Goal: Task Accomplishment & Management: Use online tool/utility

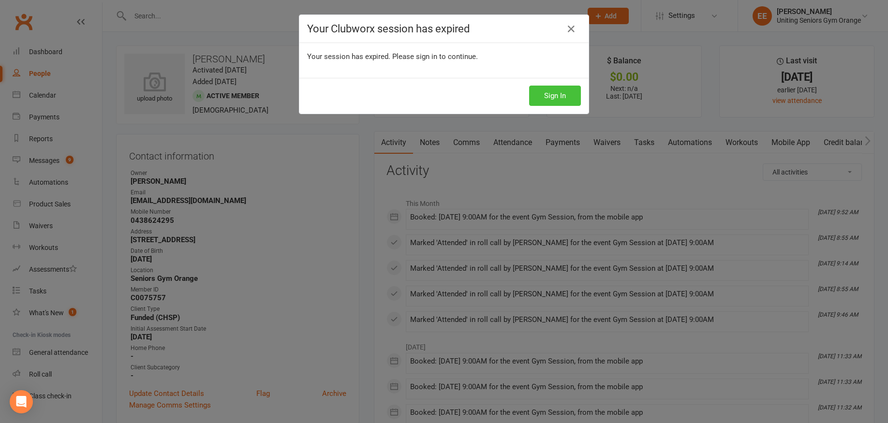
click at [563, 103] on button "Sign In" at bounding box center [555, 96] width 52 height 20
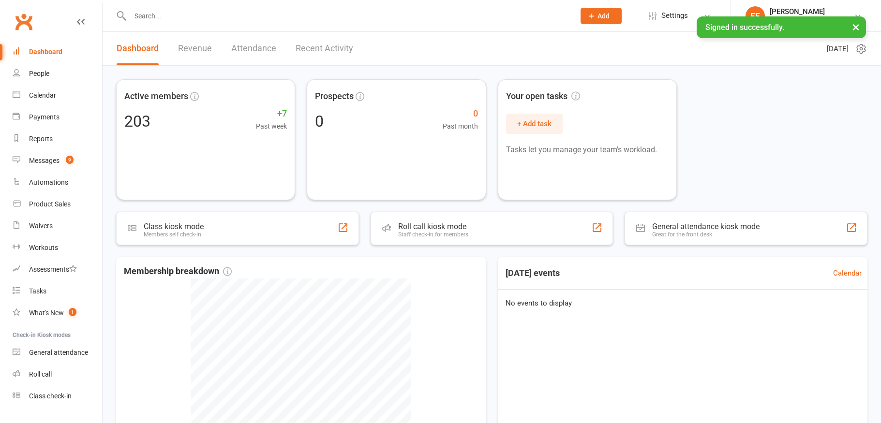
type input "a"
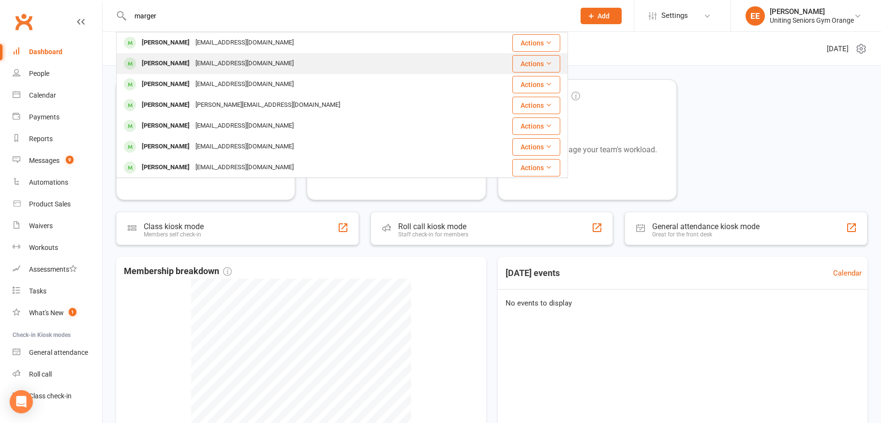
type input "marger"
click at [191, 55] on div "Margaret Finlay m4finlay@bigpond.com" at bounding box center [298, 64] width 362 height 20
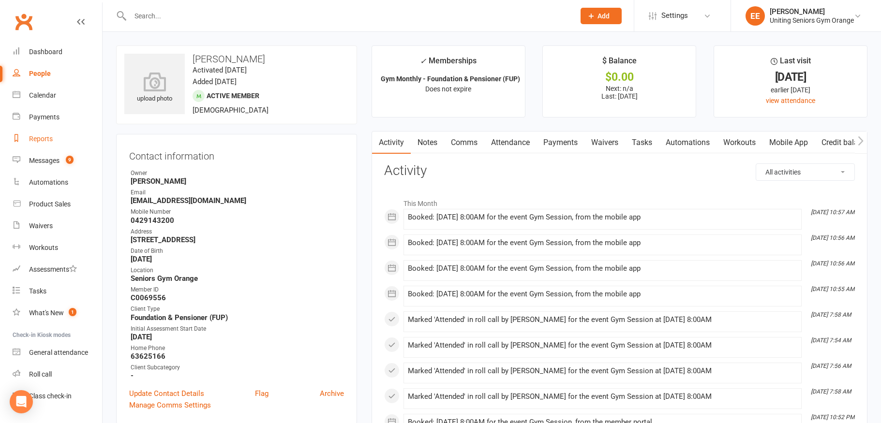
click at [44, 139] on div "Reports" at bounding box center [41, 139] width 24 height 8
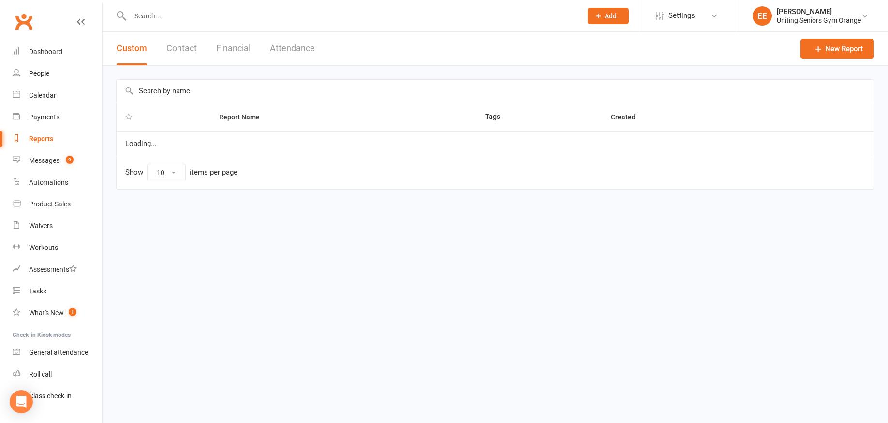
select select "100"
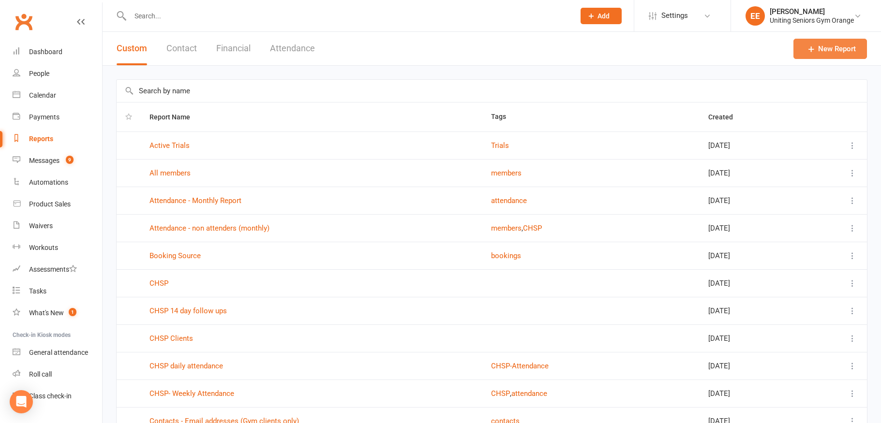
click at [854, 52] on link "New Report" at bounding box center [830, 49] width 74 height 20
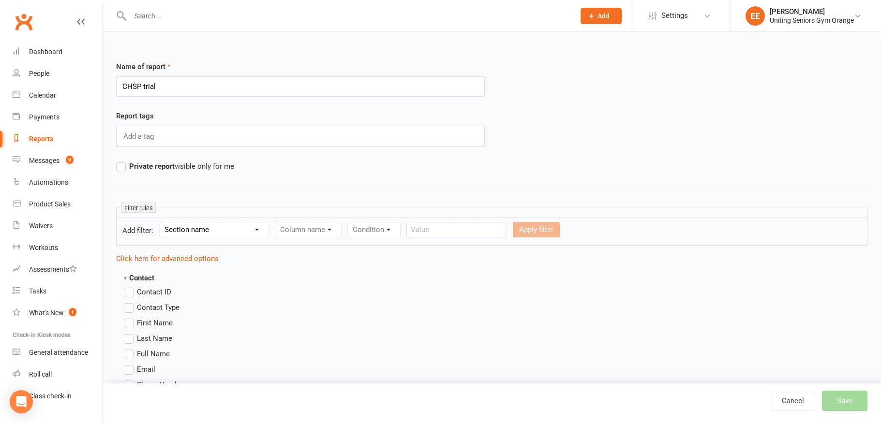
type input "CHSP trial"
click at [117, 166] on label "Private report visible only for me" at bounding box center [175, 167] width 118 height 12
click at [117, 161] on input "Private report visible only for me" at bounding box center [119, 161] width 6 height 0
click at [188, 231] on select "Section name Contact Attendance Aggregate Payment Booking Waitlist Attendees Ca…" at bounding box center [214, 229] width 109 height 15
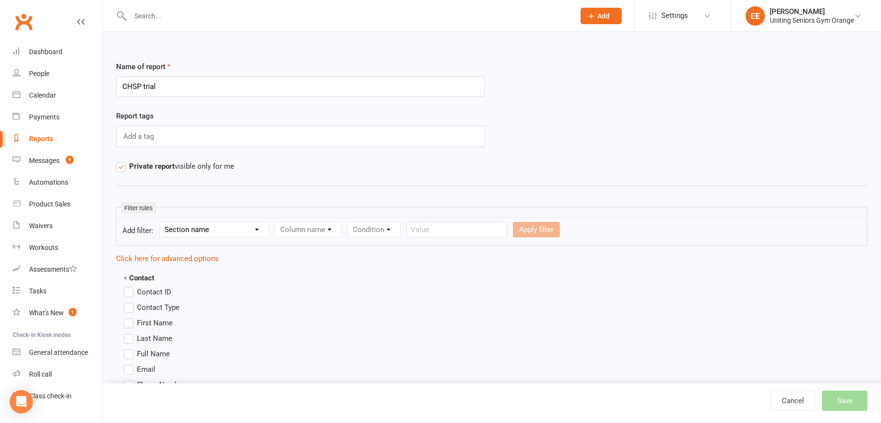
select select "3"
click at [161, 222] on select "Section name Contact Attendance Aggregate Payment Booking Waitlist Attendees Ca…" at bounding box center [214, 229] width 109 height 15
click at [337, 227] on select "Column name Event Name Event Type Event Date Event Day Event Month Event Starts…" at bounding box center [343, 229] width 136 height 15
select select "2"
click at [276, 222] on select "Column name Event Name Event Type Event Date Event Day Event Month Event Starts…" at bounding box center [343, 229] width 136 height 15
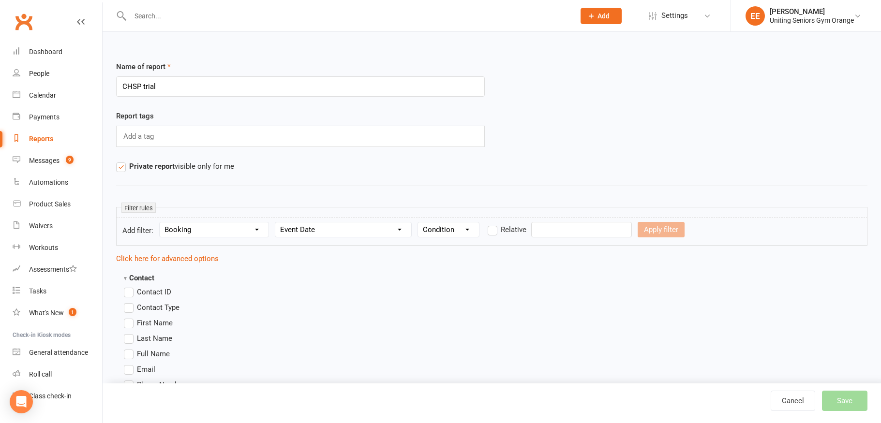
click at [455, 231] on select "Condition Is Is not Before After Before or on After or on Is blank Is not blank" at bounding box center [448, 229] width 61 height 15
select select "0"
click at [418, 222] on select "Condition Is Is not Before After Before or on After or on Is blank Is not blank" at bounding box center [448, 229] width 61 height 15
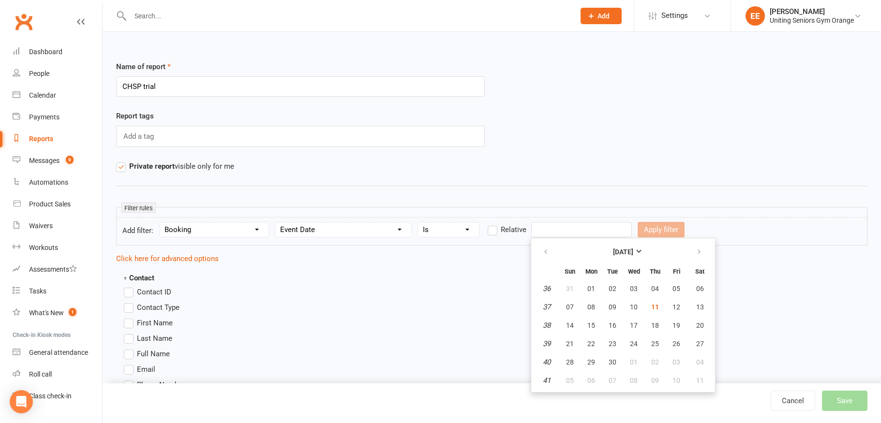
click at [549, 227] on input "text" at bounding box center [581, 229] width 101 height 15
click at [589, 308] on span "08" at bounding box center [591, 307] width 8 height 8
type input "08 Sep 2025"
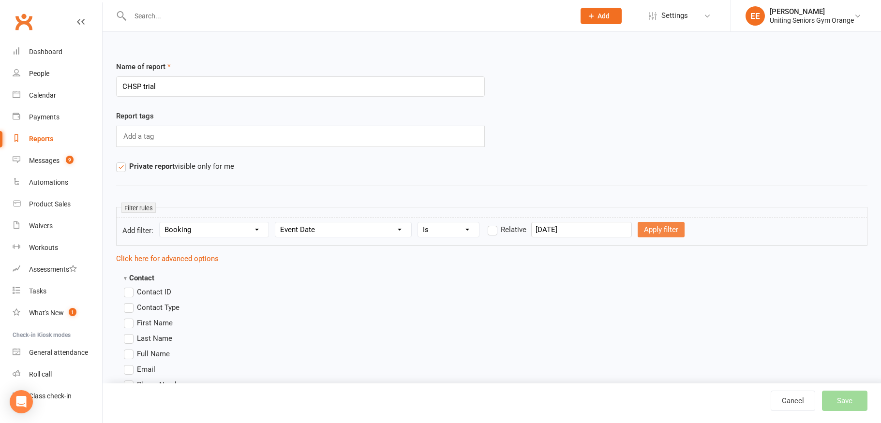
click at [653, 226] on button "Apply filter" at bounding box center [660, 229] width 47 height 15
select select
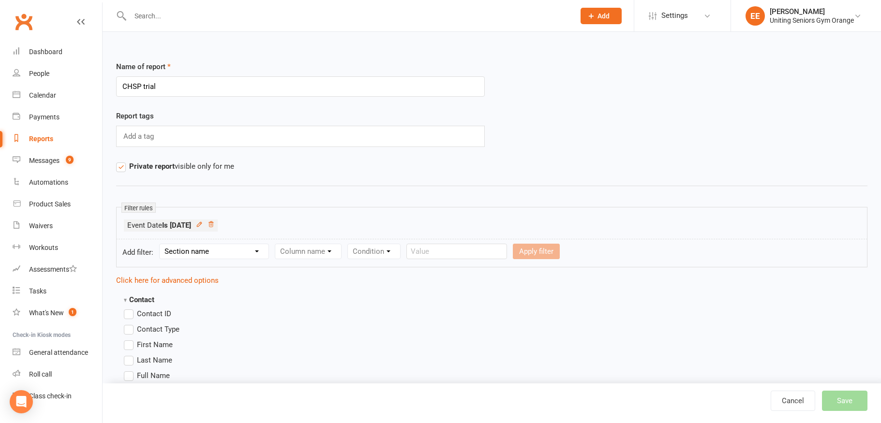
click at [241, 249] on select "Section name Contact Attendance Aggregate Payment Booking Waitlist Attendees Ca…" at bounding box center [214, 251] width 109 height 15
select select "3"
click at [161, 244] on select "Section name Contact Attendance Aggregate Payment Booking Waitlist Attendees Ca…" at bounding box center [214, 251] width 109 height 15
click at [338, 255] on select "Column name Event Name Event Type Event Date Event Day Event Month Event Starts…" at bounding box center [343, 251] width 136 height 15
select select "11"
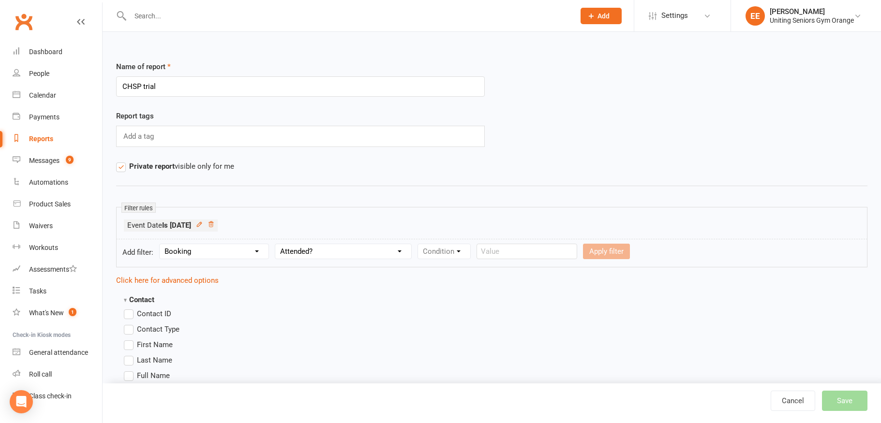
click at [276, 244] on select "Column name Event Name Event Type Event Date Event Day Event Month Event Starts…" at bounding box center [343, 251] width 136 height 15
click at [475, 254] on select "Condition Is Is not Is blank Is not blank" at bounding box center [447, 251] width 59 height 15
select select "0"
click at [418, 244] on select "Condition Is Is not Is blank Is not blank" at bounding box center [447, 251] width 59 height 15
click at [494, 250] on select "Value Yes No" at bounding box center [505, 251] width 40 height 15
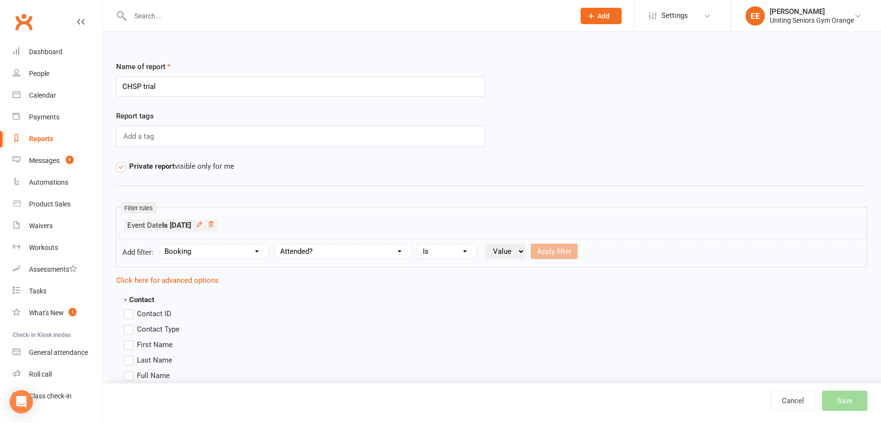
select select "true"
click at [485, 244] on select "Value Yes No" at bounding box center [505, 251] width 40 height 15
click at [559, 252] on button "Apply filter" at bounding box center [553, 251] width 47 height 15
select select
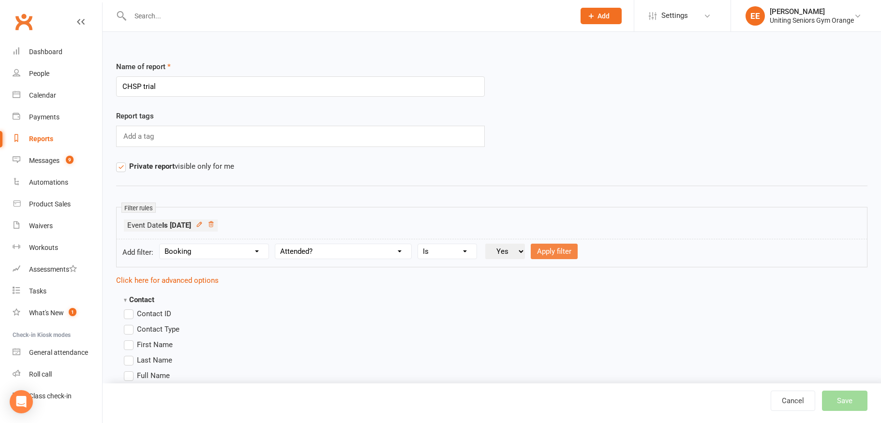
select select
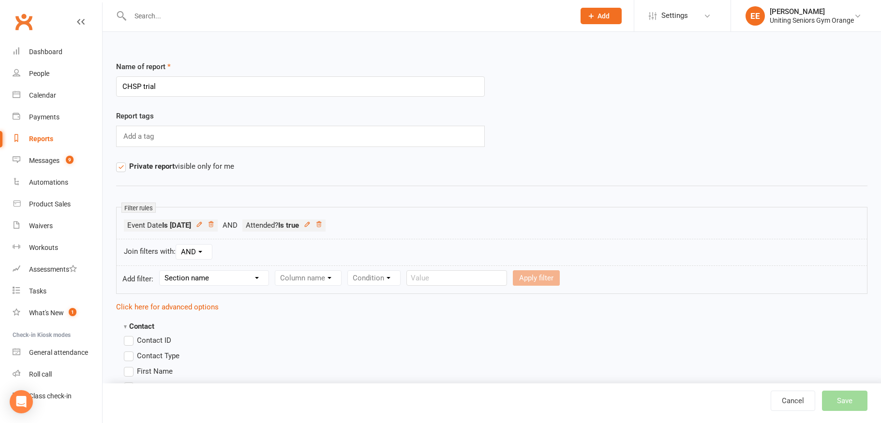
click at [250, 279] on select "Section name Contact Attendance Aggregate Payment Booking Waitlist Attendees Ca…" at bounding box center [214, 278] width 109 height 15
select select "0"
click at [161, 271] on select "Section name Contact Attendance Aggregate Payment Booking Waitlist Attendees Ca…" at bounding box center [214, 278] width 109 height 15
click at [365, 279] on select "Column name Contact Type First Name Last Name Full Name Email Phone Number Addr…" at bounding box center [390, 278] width 230 height 15
select select "48"
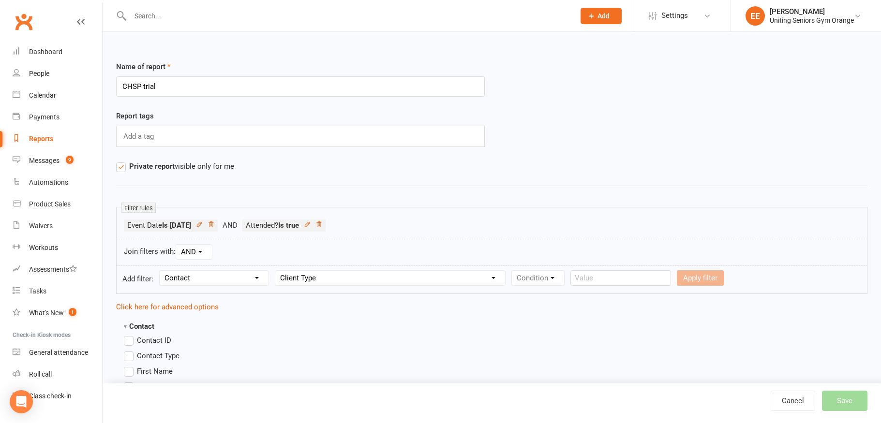
click at [276, 271] on select "Column name Contact Type First Name Last Name Full Name Email Phone Number Addr…" at bounding box center [390, 278] width 230 height 15
click at [586, 281] on select "Condition Equals Does not equal Contains Does not contain Is blank or does not …" at bounding box center [567, 278] width 111 height 15
click at [556, 282] on select "Condition Equals Does not equal Contains Does not contain Is blank or does not …" at bounding box center [567, 278] width 111 height 15
select select "0"
click at [512, 271] on select "Condition Equals Does not equal Contains Does not contain Is blank or does not …" at bounding box center [567, 278] width 111 height 15
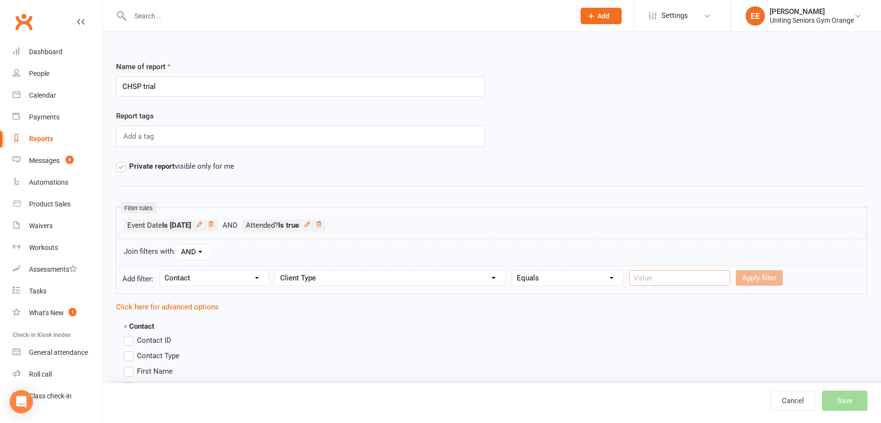
click at [650, 278] on input "text" at bounding box center [679, 277] width 101 height 15
type input "Funded (CHSP)"
click at [755, 278] on button "Apply filter" at bounding box center [759, 277] width 47 height 15
select select
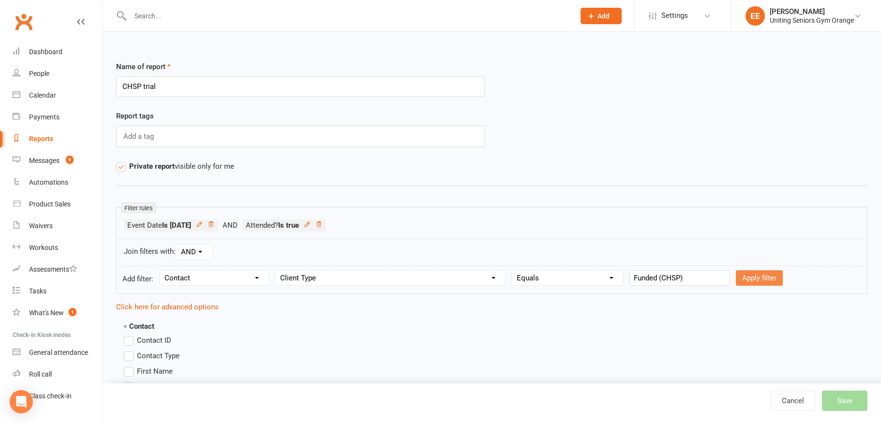
select select
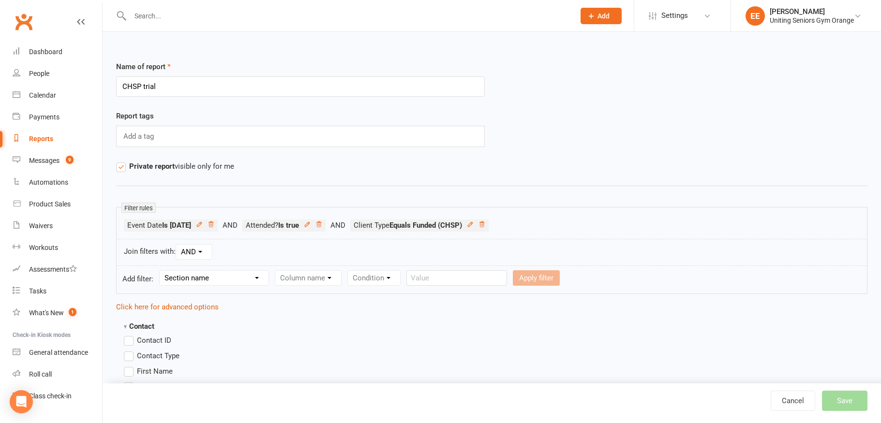
scroll to position [97, 0]
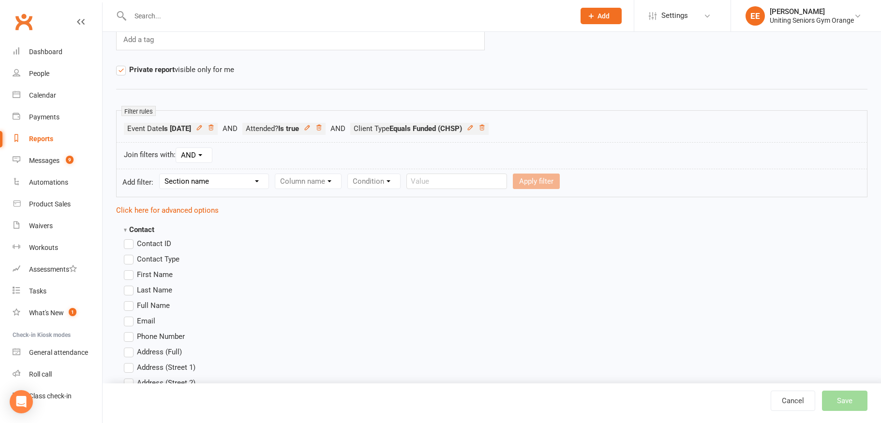
click at [129, 274] on label "First Name" at bounding box center [148, 275] width 49 height 12
click at [129, 269] on input "First Name" at bounding box center [127, 269] width 6 height 0
click at [131, 293] on label "Last Name" at bounding box center [148, 290] width 48 height 12
click at [130, 284] on input "Last Name" at bounding box center [127, 284] width 6 height 0
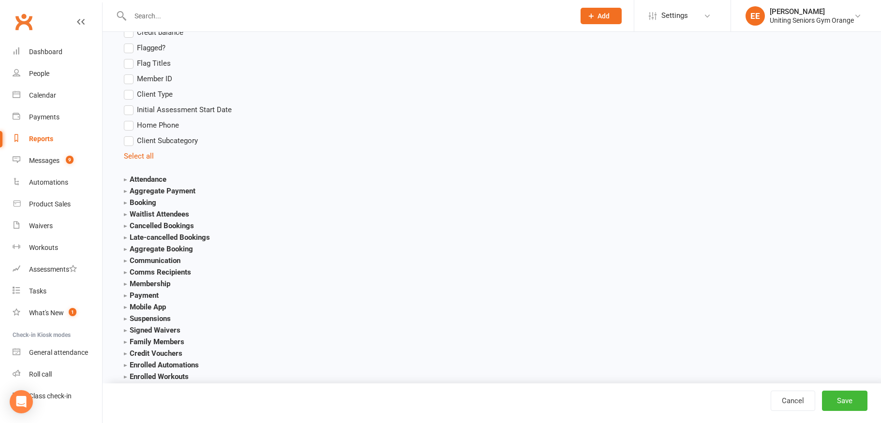
scroll to position [1016, 0]
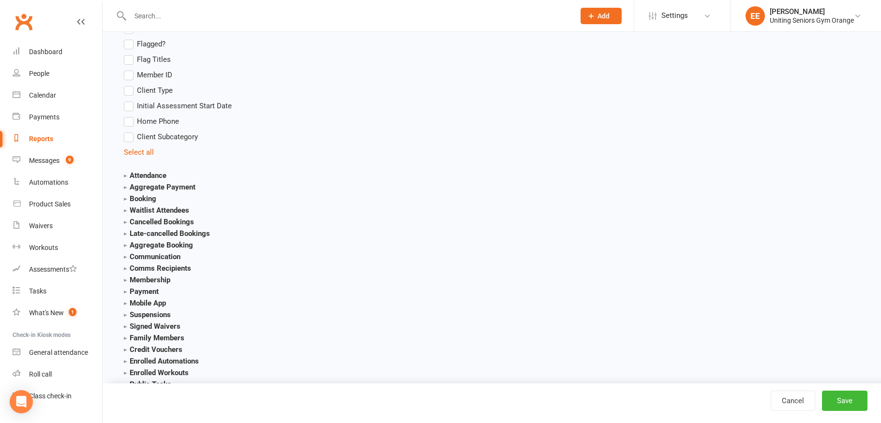
click at [127, 175] on strong "Attendance" at bounding box center [145, 175] width 43 height 9
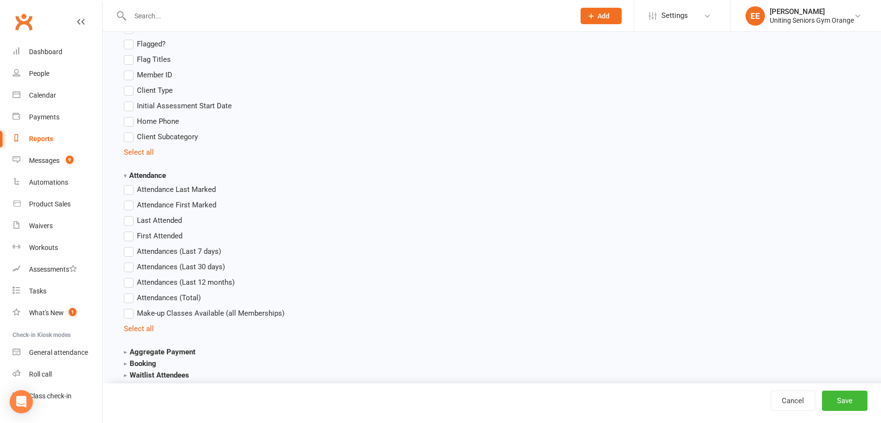
click at [130, 301] on label "Attendances (Total)" at bounding box center [162, 298] width 77 height 12
click at [130, 292] on input "Attendances (Total)" at bounding box center [127, 292] width 6 height 0
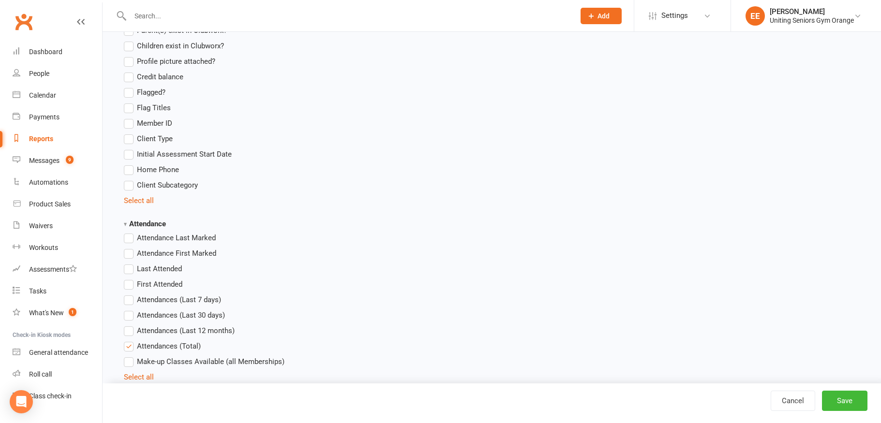
scroll to position [1161, 0]
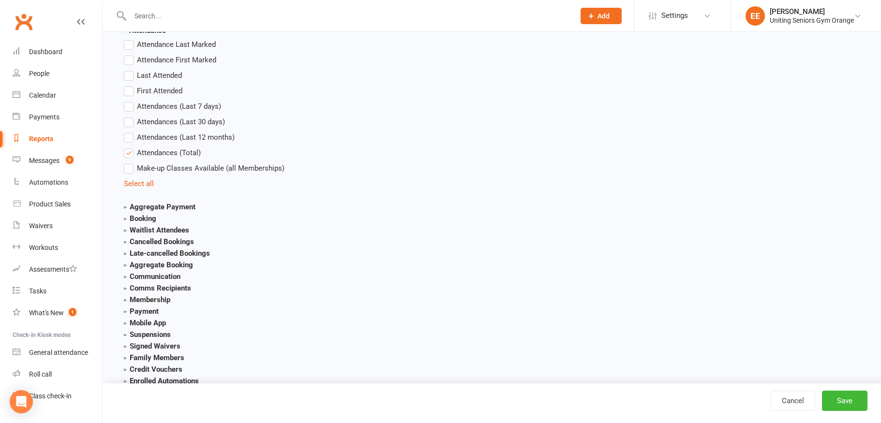
click at [126, 217] on strong "Booking" at bounding box center [140, 218] width 32 height 9
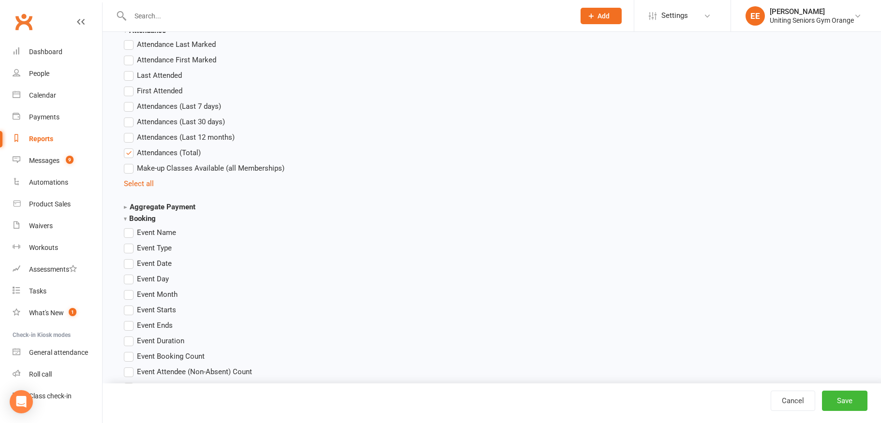
click at [129, 310] on label "Event Starts" at bounding box center [150, 310] width 52 height 12
click at [129, 304] on input "Event Starts" at bounding box center [127, 304] width 6 height 0
click at [128, 153] on label "Attendances (Total)" at bounding box center [162, 153] width 77 height 12
click at [128, 147] on input "Attendances (Total)" at bounding box center [127, 147] width 6 height 0
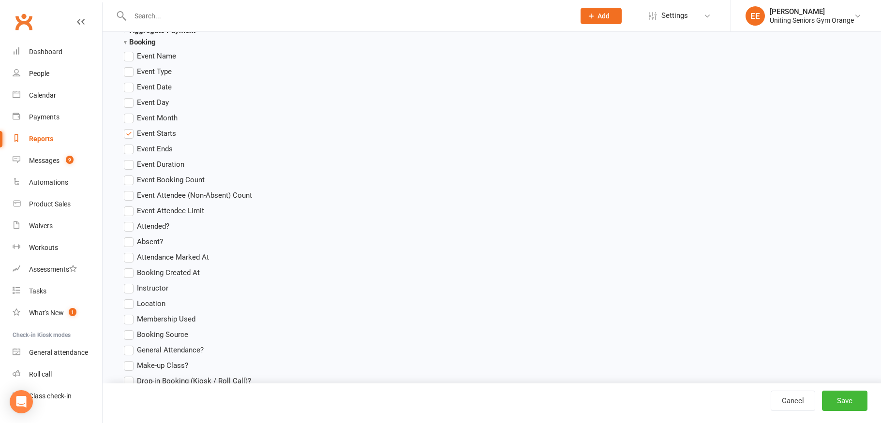
scroll to position [1354, 0]
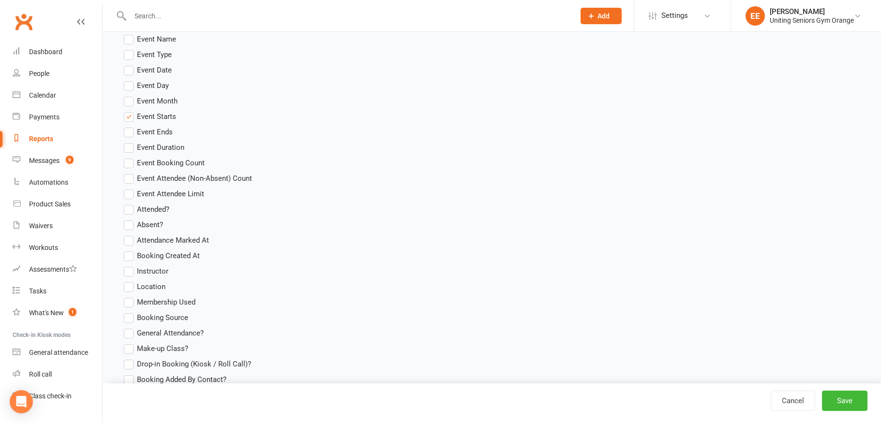
click at [126, 211] on label "Attended?" at bounding box center [146, 210] width 45 height 12
click at [126, 204] on input "Attended?" at bounding box center [127, 204] width 6 height 0
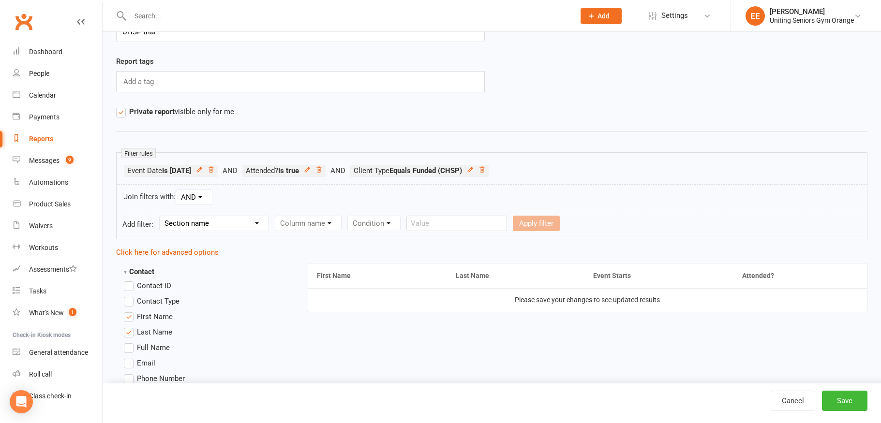
scroll to position [38, 0]
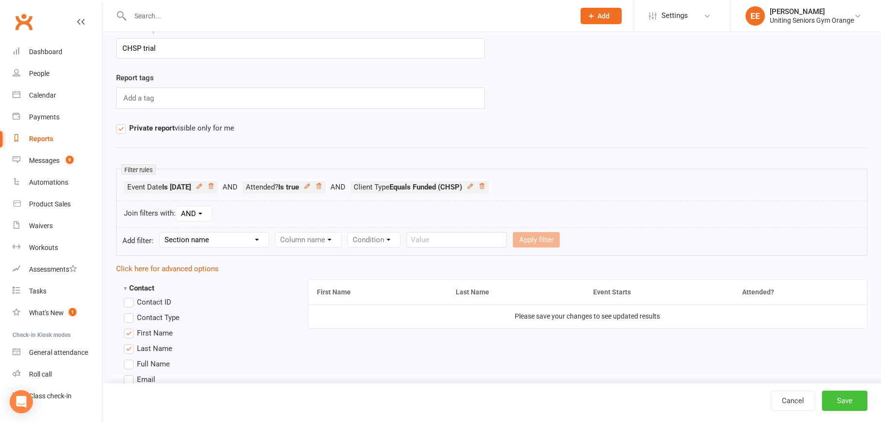
click at [843, 399] on button "Save" at bounding box center [844, 401] width 45 height 20
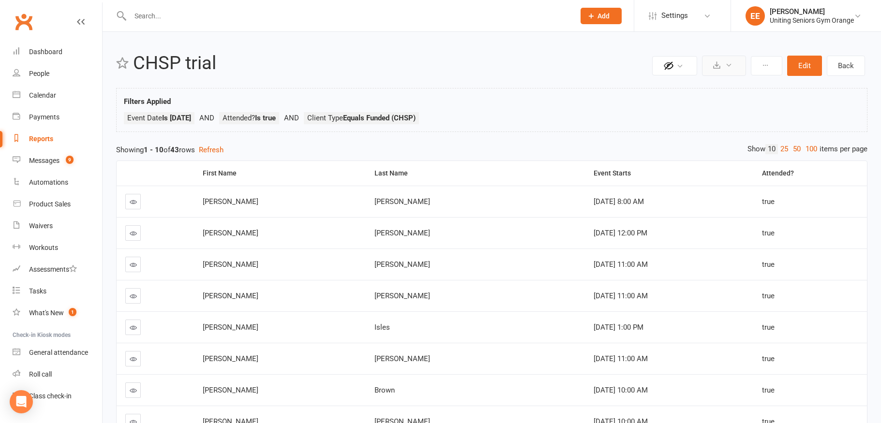
click at [735, 63] on button at bounding box center [724, 66] width 44 height 20
click at [717, 88] on link "Export to CSV" at bounding box center [695, 88] width 102 height 19
click at [839, 64] on link "Back" at bounding box center [845, 66] width 38 height 20
select select "100"
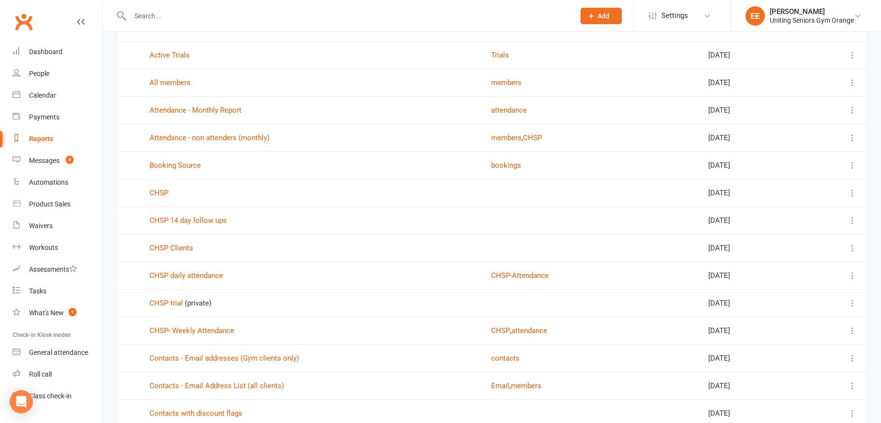
scroll to position [97, 0]
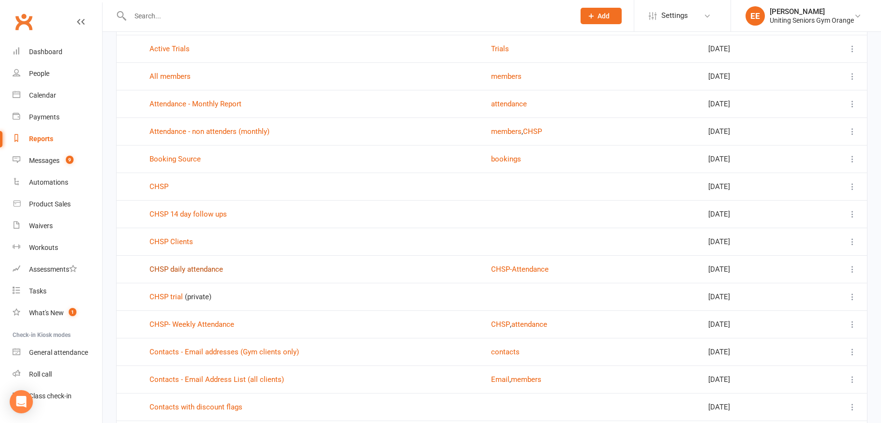
click at [208, 269] on link "CHSP daily attendance" at bounding box center [186, 269] width 74 height 9
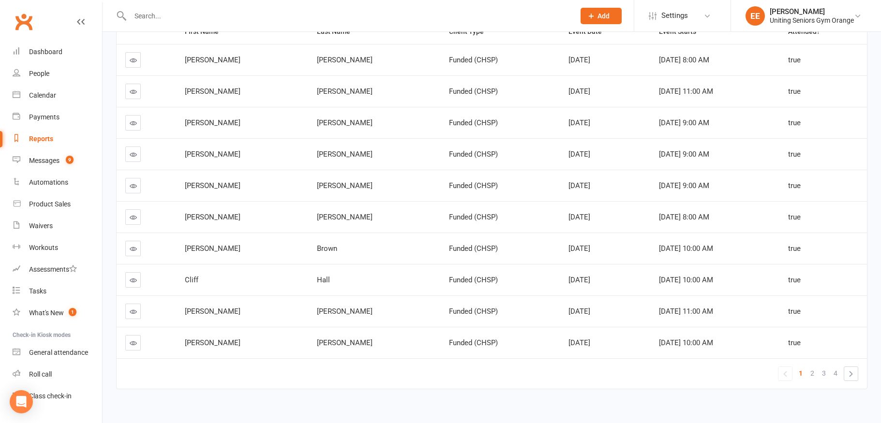
scroll to position [161, 0]
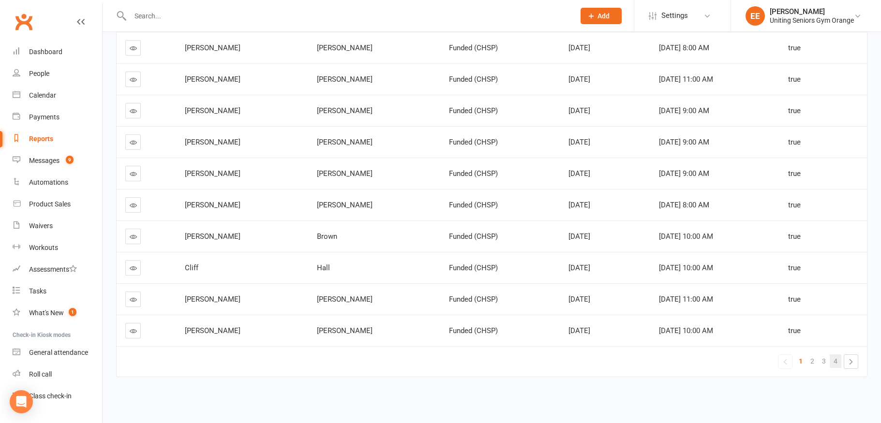
click at [833, 362] on span "4" at bounding box center [835, 361] width 4 height 14
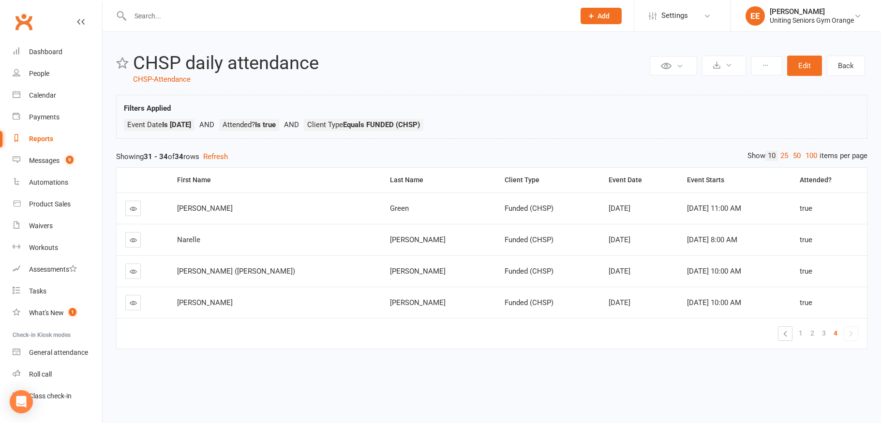
scroll to position [0, 0]
click at [831, 334] on span "3" at bounding box center [831, 333] width 4 height 14
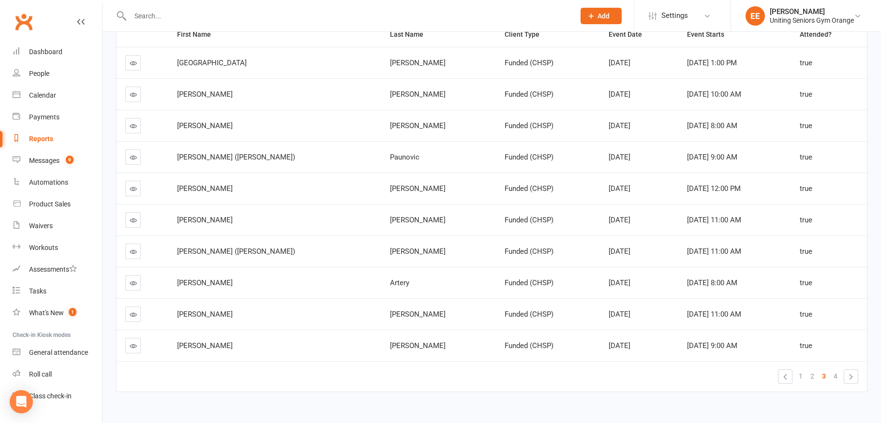
scroll to position [161, 0]
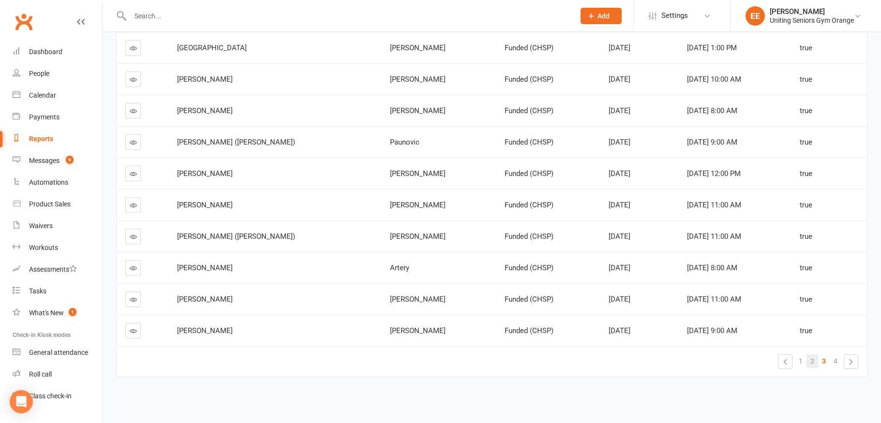
click at [814, 359] on link "2" at bounding box center [812, 361] width 12 height 14
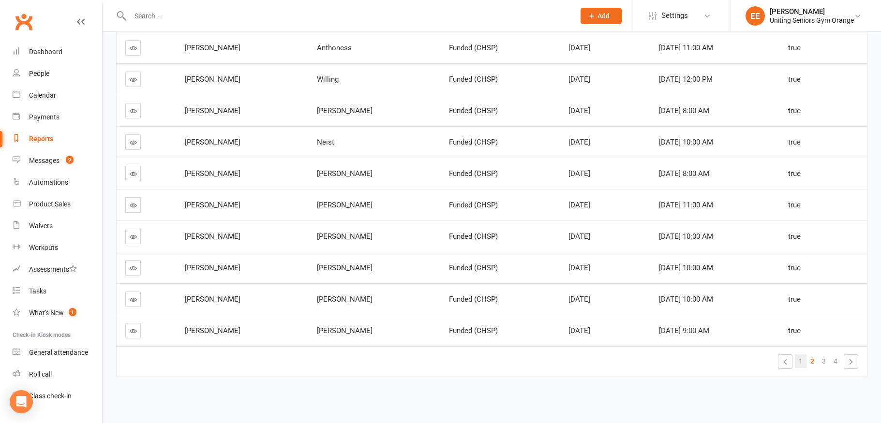
click at [806, 358] on link "1" at bounding box center [801, 361] width 12 height 14
click at [810, 363] on link "2" at bounding box center [812, 361] width 12 height 14
click at [821, 365] on link "3" at bounding box center [824, 361] width 12 height 14
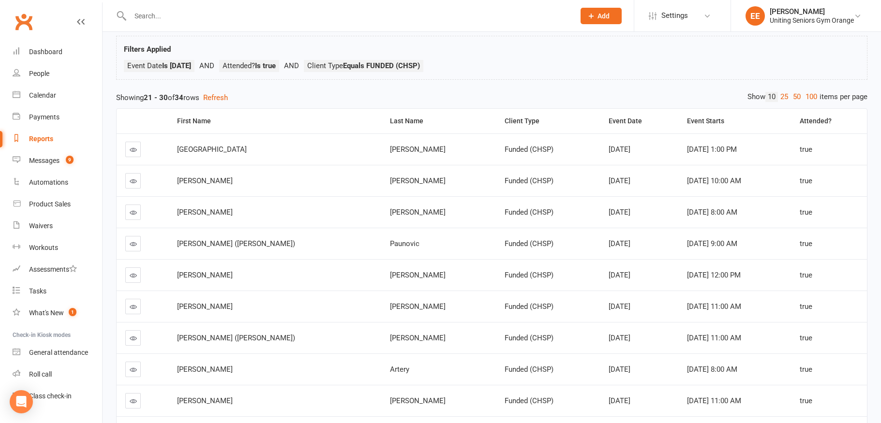
scroll to position [15, 0]
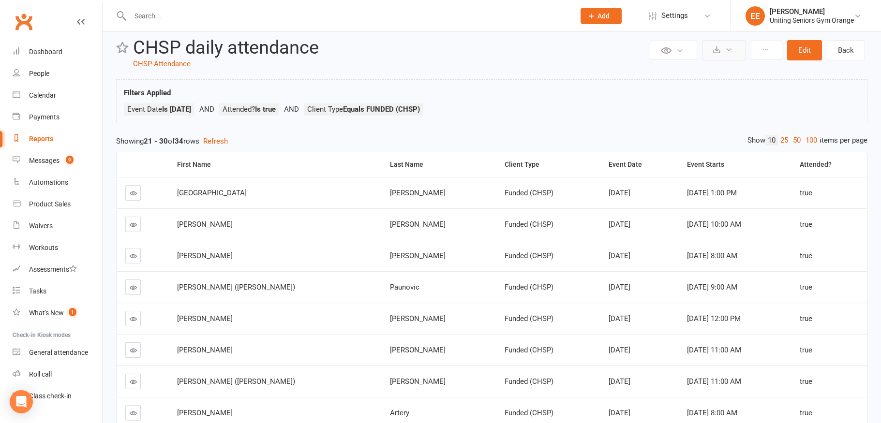
click at [727, 53] on button at bounding box center [724, 50] width 44 height 20
click at [714, 75] on link "Export to CSV" at bounding box center [695, 73] width 102 height 19
click at [869, 131] on div "Private Report Only visible by me Public Report Visible to everyone Export to C…" at bounding box center [492, 285] width 778 height 538
click at [703, 147] on div "First Name Last Name Client Type Event Date Event Starts Attended? Florence Coy…" at bounding box center [491, 344] width 751 height 394
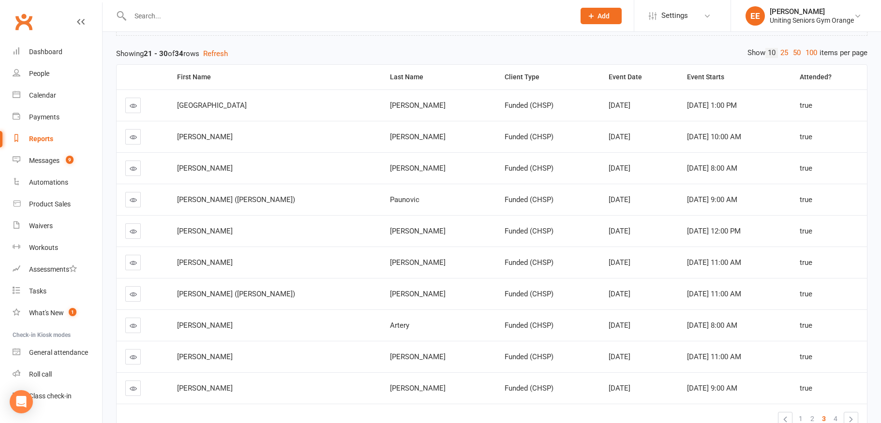
scroll to position [161, 0]
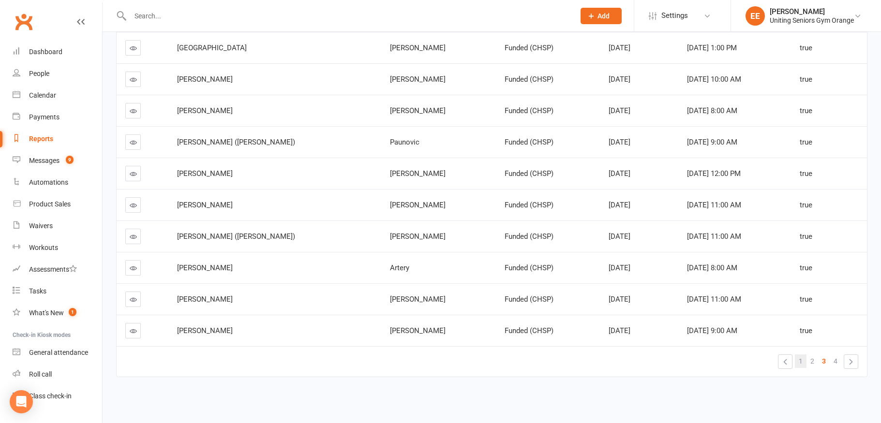
click at [802, 359] on span "1" at bounding box center [800, 361] width 4 height 14
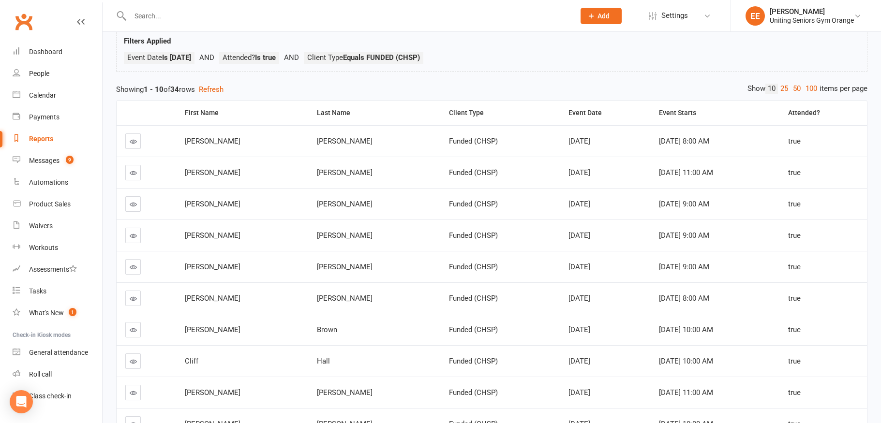
scroll to position [64, 0]
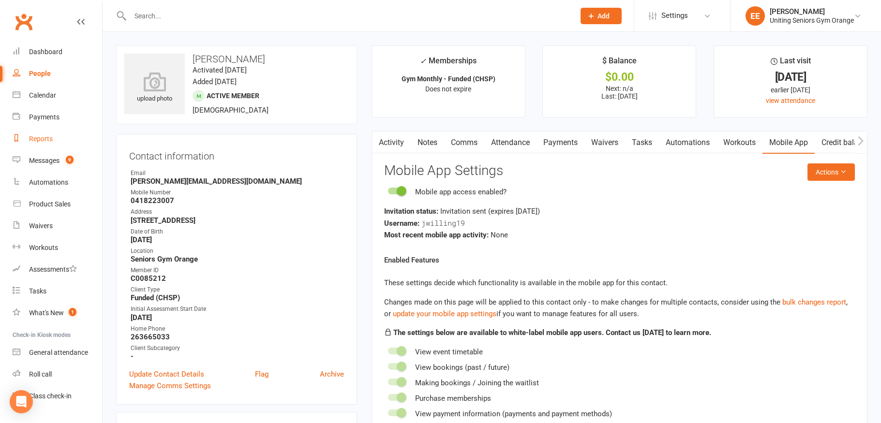
click at [42, 134] on link "Reports" at bounding box center [57, 139] width 89 height 22
select select "100"
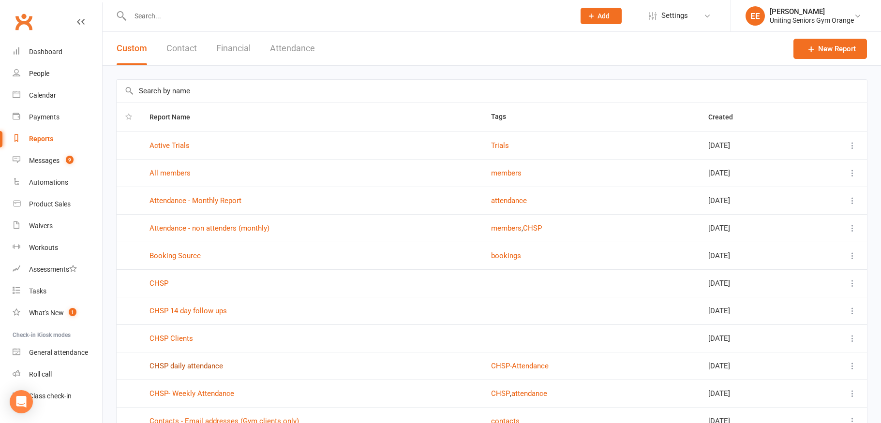
click at [191, 366] on link "CHSP daily attendance" at bounding box center [186, 366] width 74 height 9
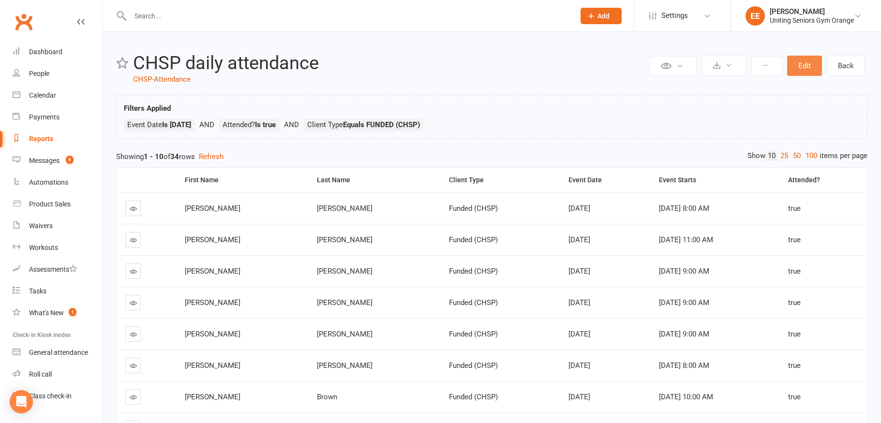
click at [806, 65] on button "Edit" at bounding box center [804, 66] width 35 height 20
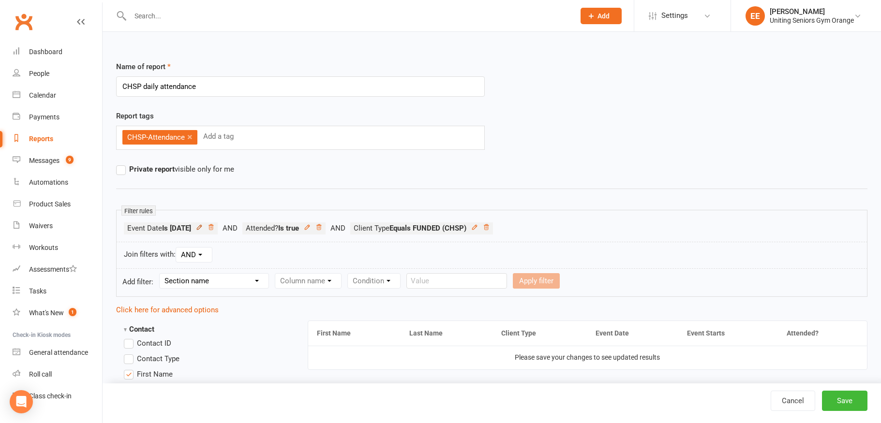
click at [201, 228] on icon at bounding box center [199, 227] width 4 height 4
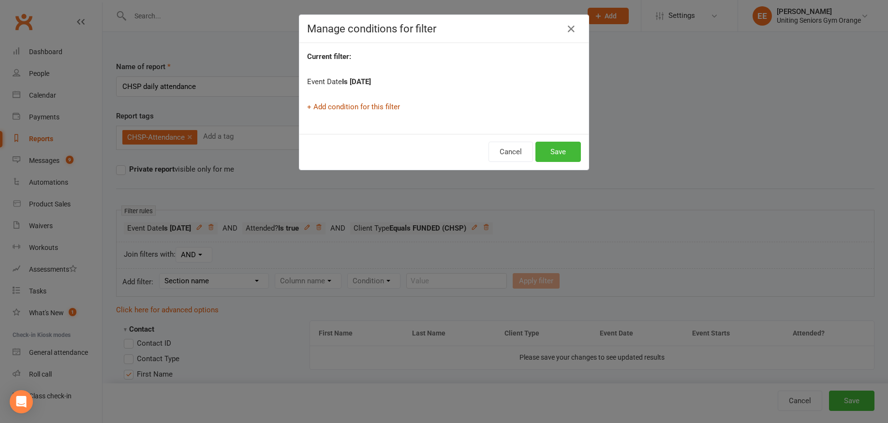
click at [381, 107] on link "+ Add condition for this filter" at bounding box center [353, 107] width 93 height 9
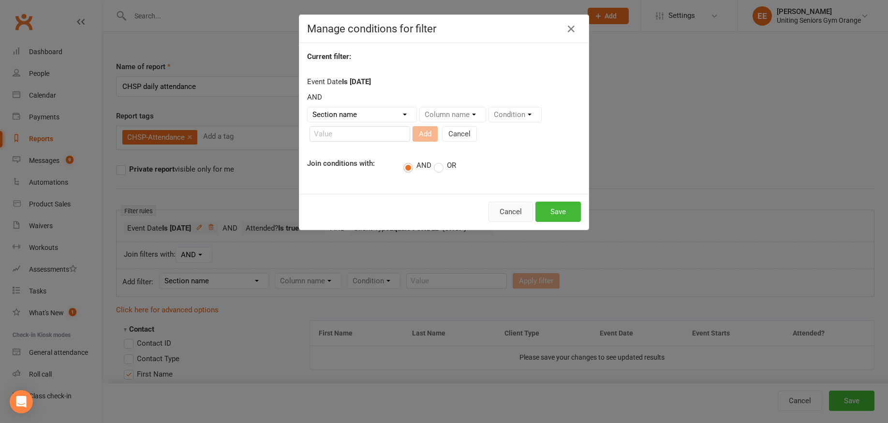
click at [519, 212] on button "Cancel" at bounding box center [510, 212] width 44 height 20
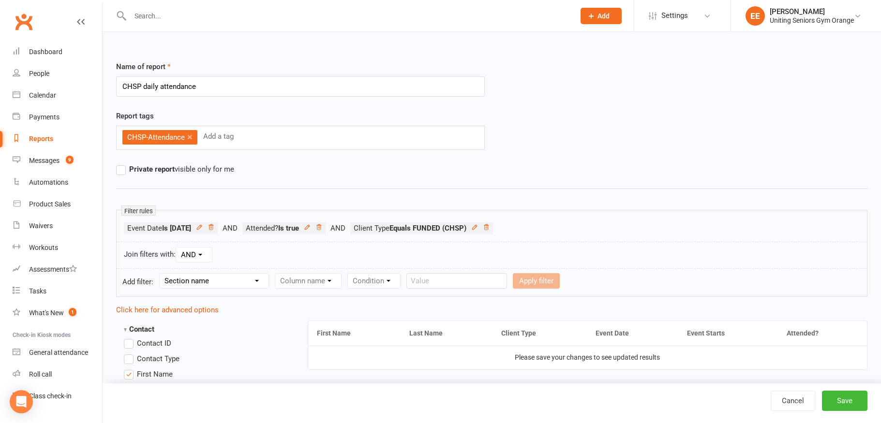
click at [210, 277] on select "Section name Contact Attendance Aggregate Payment Booking Waitlist Attendees Ca…" at bounding box center [214, 281] width 109 height 15
click at [161, 274] on select "Section name Contact Attendance Aggregate Payment Booking Waitlist Attendees Ca…" at bounding box center [214, 281] width 109 height 15
click at [333, 283] on select "Column name Attendance Last Marked Attendance First Marked Last Attended First …" at bounding box center [359, 281] width 168 height 15
click at [328, 283] on select "Column name Attendance Last Marked Attendance First Marked Last Attended First …" at bounding box center [359, 281] width 168 height 15
click at [253, 277] on select "Section name Contact Attendance Aggregate Payment Booking Waitlist Attendees Ca…" at bounding box center [214, 281] width 109 height 15
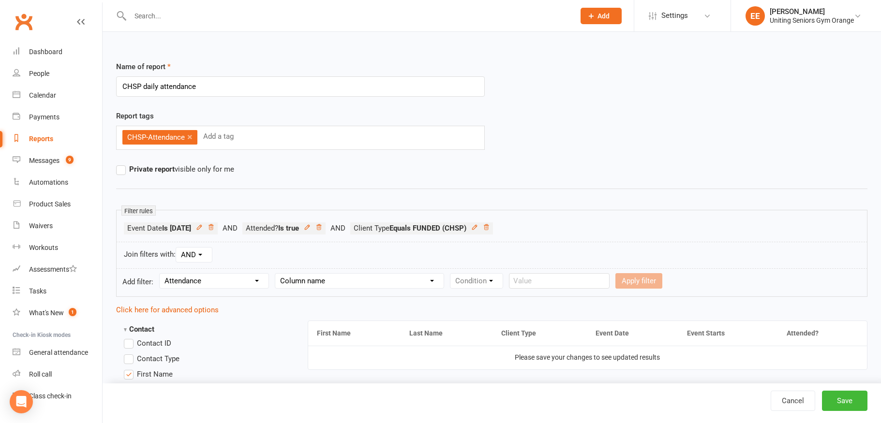
select select "3"
click at [161, 274] on select "Section name Contact Attendance Aggregate Payment Booking Waitlist Attendees Ca…" at bounding box center [214, 281] width 109 height 15
click at [361, 279] on select "Column name Event Name Event Type Event Date Event Day Event Month Event Starts…" at bounding box center [343, 281] width 136 height 15
select select "2"
click at [276, 274] on select "Column name Event Name Event Type Event Date Event Day Event Month Event Starts…" at bounding box center [343, 281] width 136 height 15
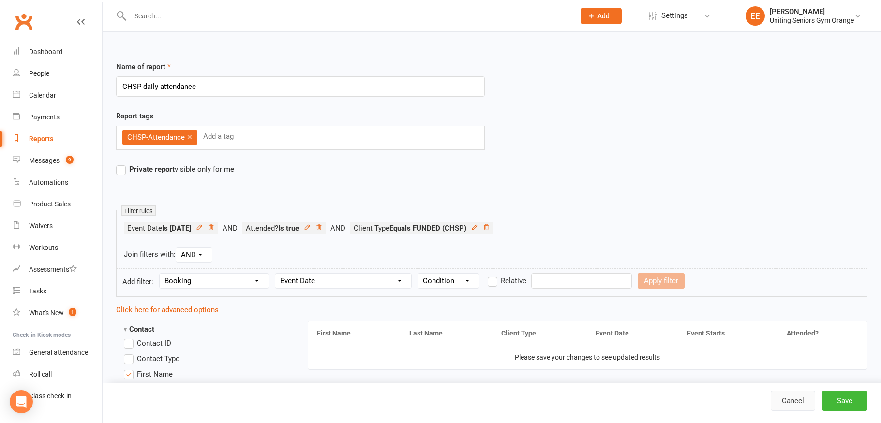
click at [803, 402] on link "Cancel" at bounding box center [792, 401] width 44 height 20
select select "100"
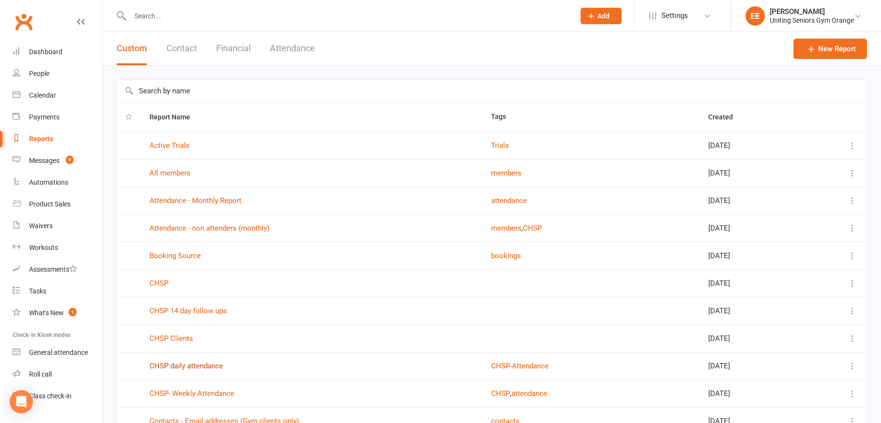
click at [203, 366] on link "CHSP daily attendance" at bounding box center [186, 366] width 74 height 9
